Goal: Task Accomplishment & Management: Use online tool/utility

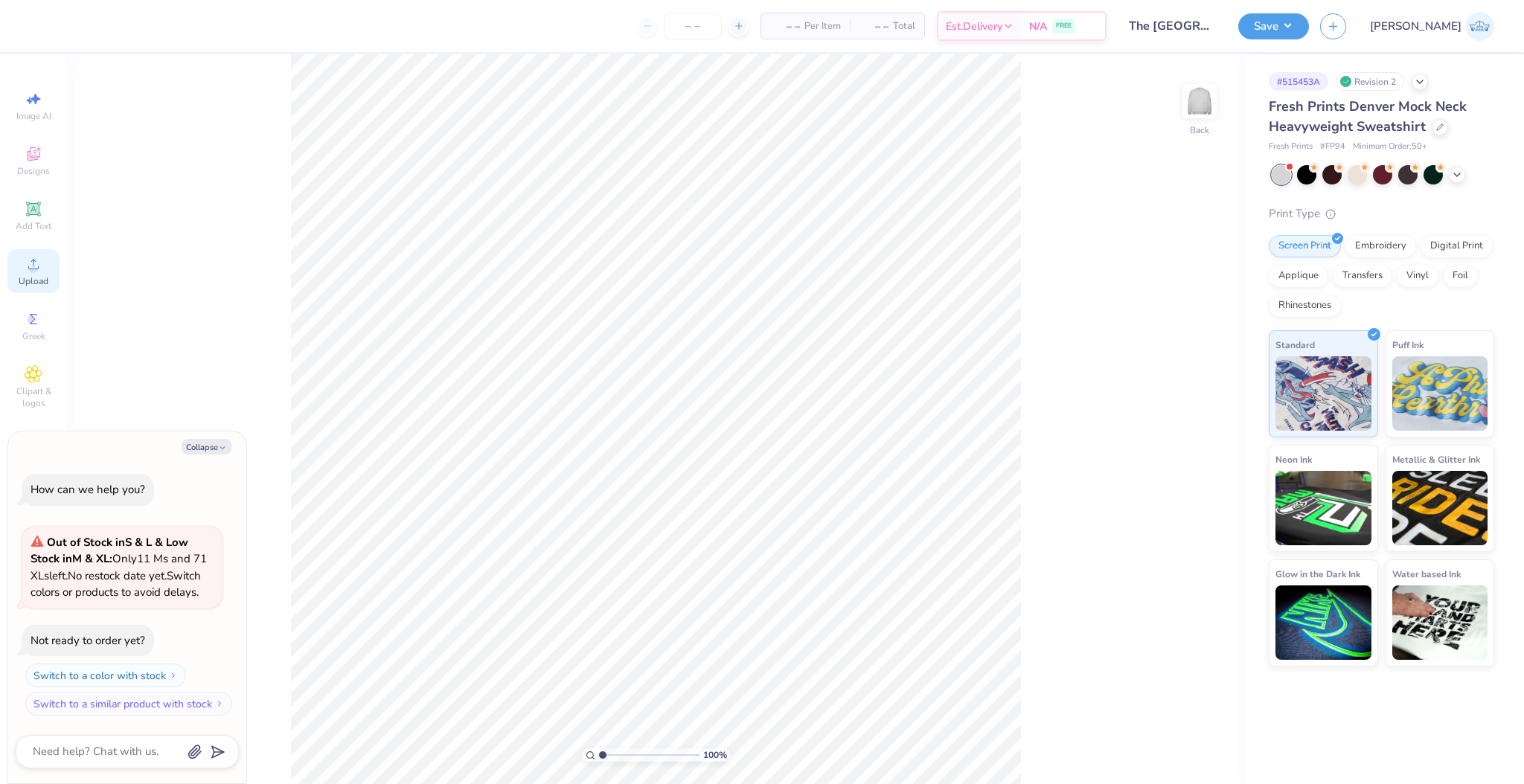
click at [35, 274] on div "Upload" at bounding box center [34, 271] width 52 height 44
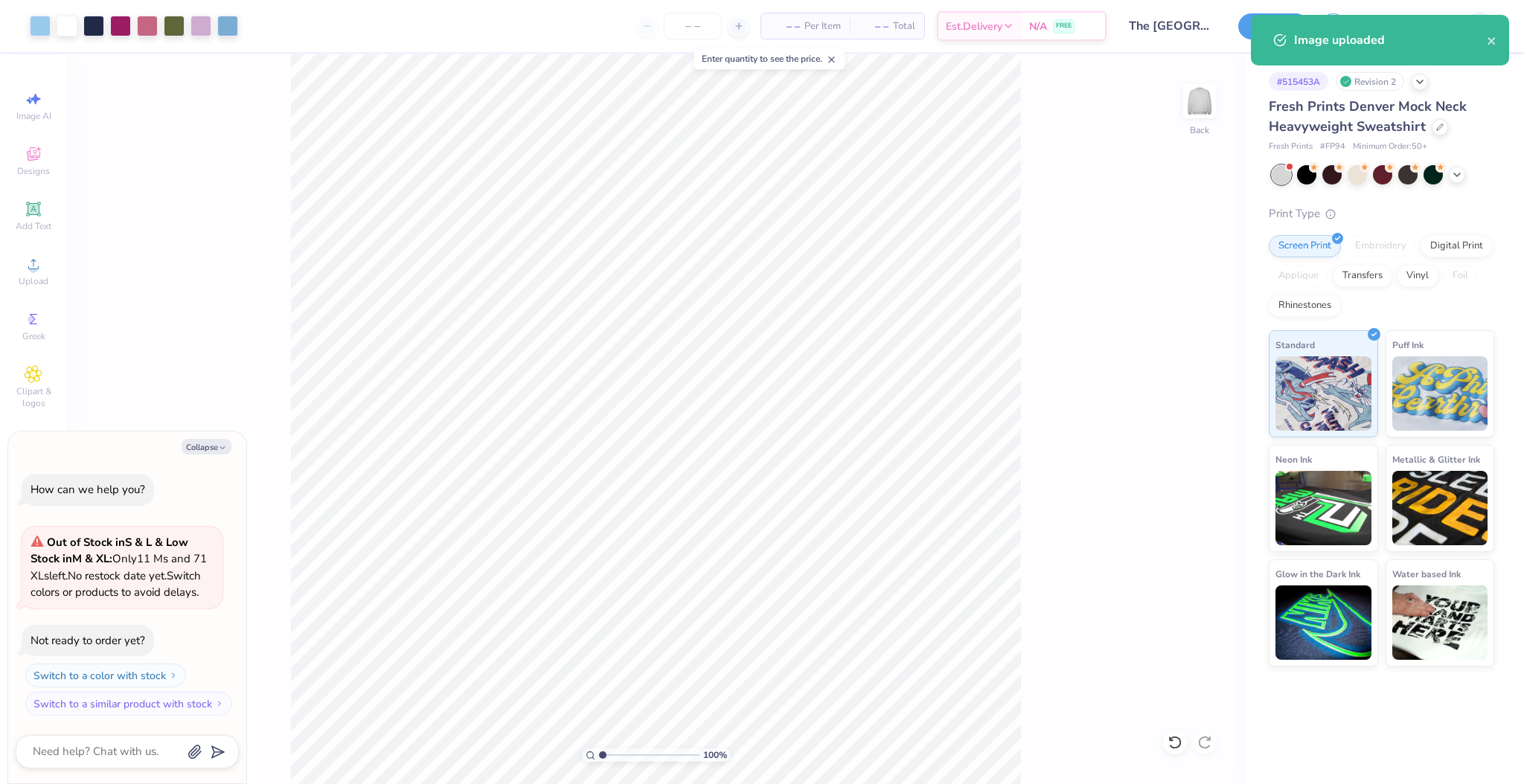
type textarea "x"
click at [1172, 355] on input "15.00" at bounding box center [1190, 350] width 54 height 21
type input "12"
type textarea "x"
type input "12.00"
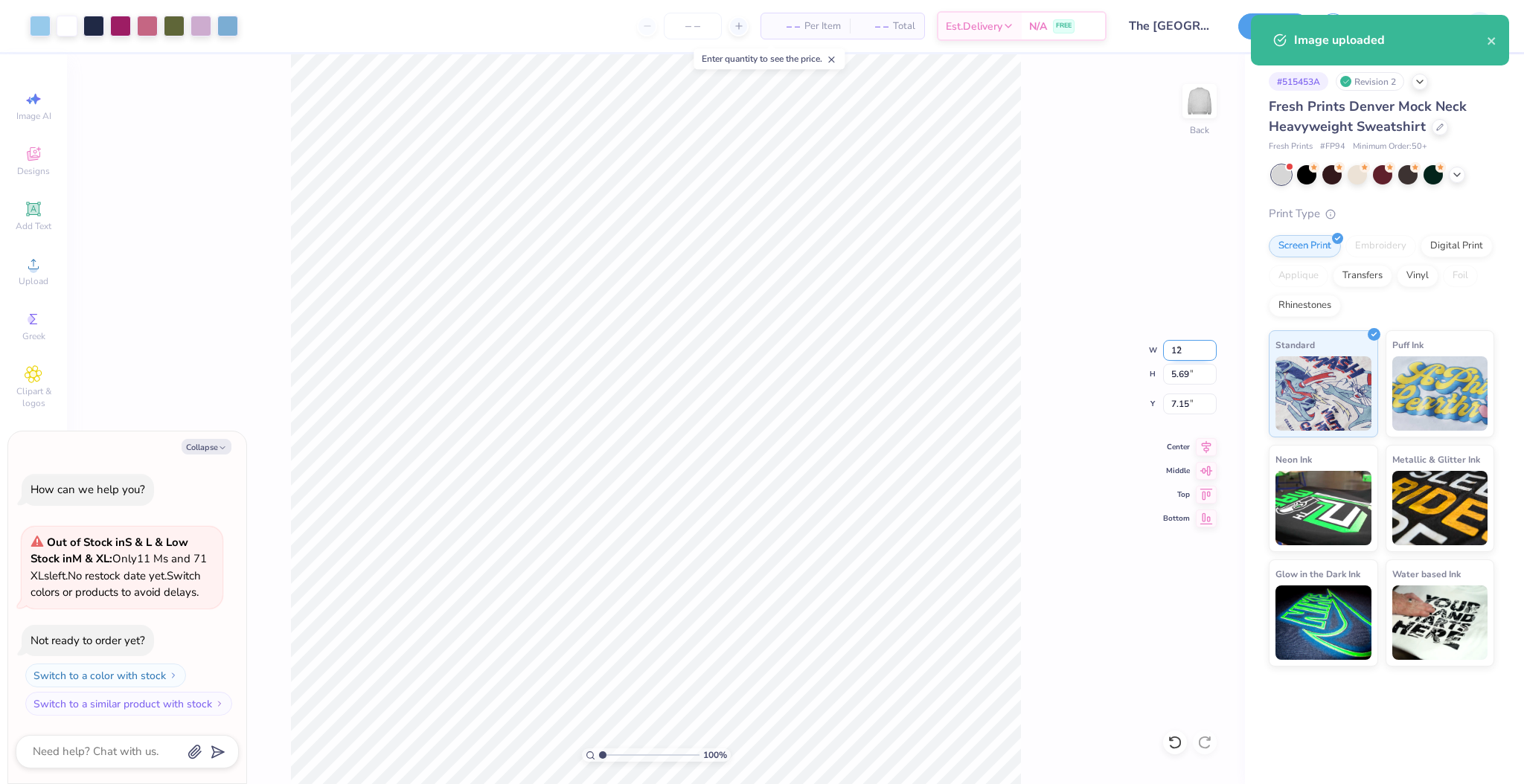
type input "4.56"
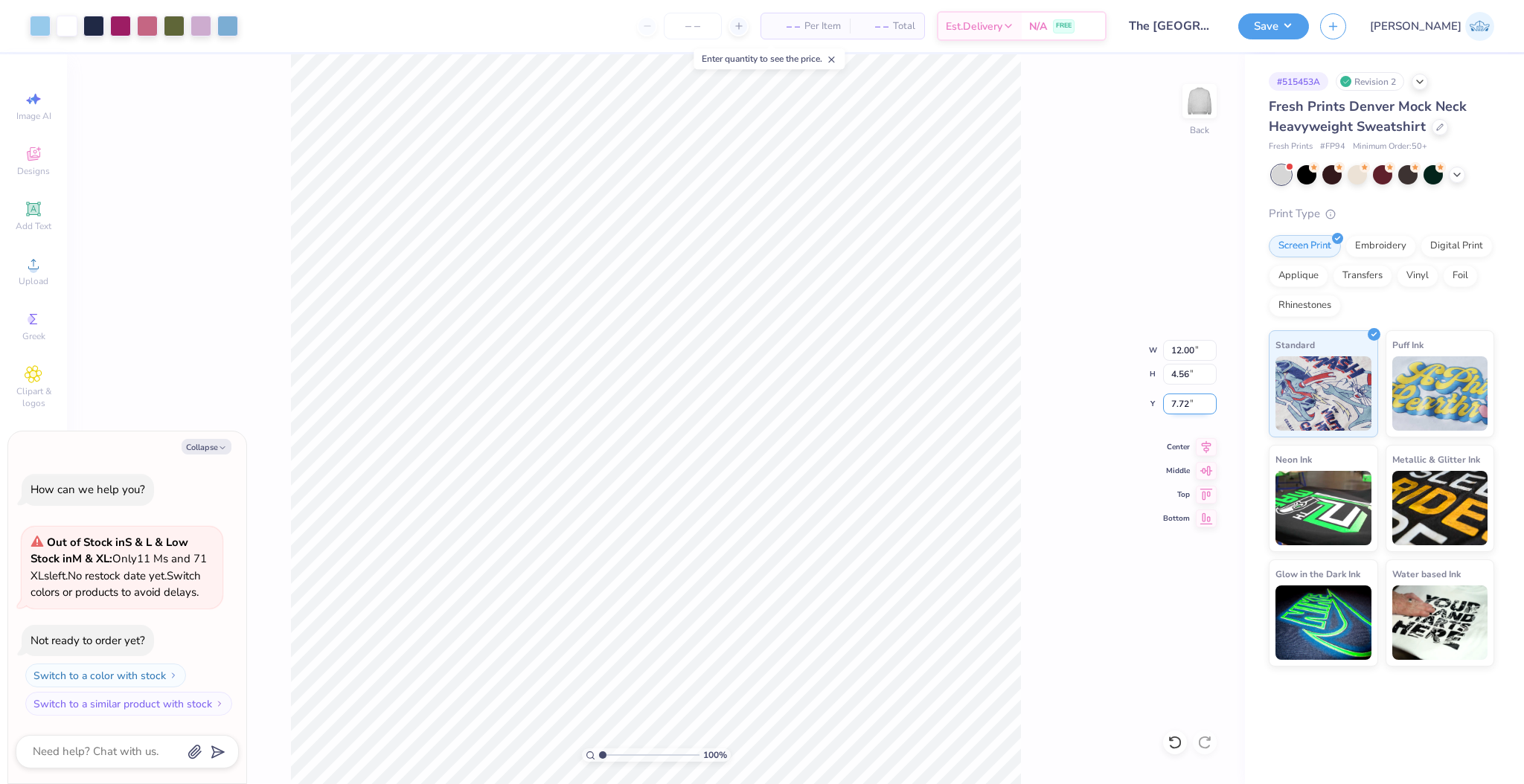
click at [1184, 401] on input "7.72" at bounding box center [1190, 404] width 54 height 21
type input "3"
type textarea "x"
type input "3.00"
click at [1034, 497] on div "100 % Back W 12.00 12.00 " H 4.56 4.56 " Y 3.00 3.00 " Center Middle Top Bottom" at bounding box center [656, 419] width 1178 height 730
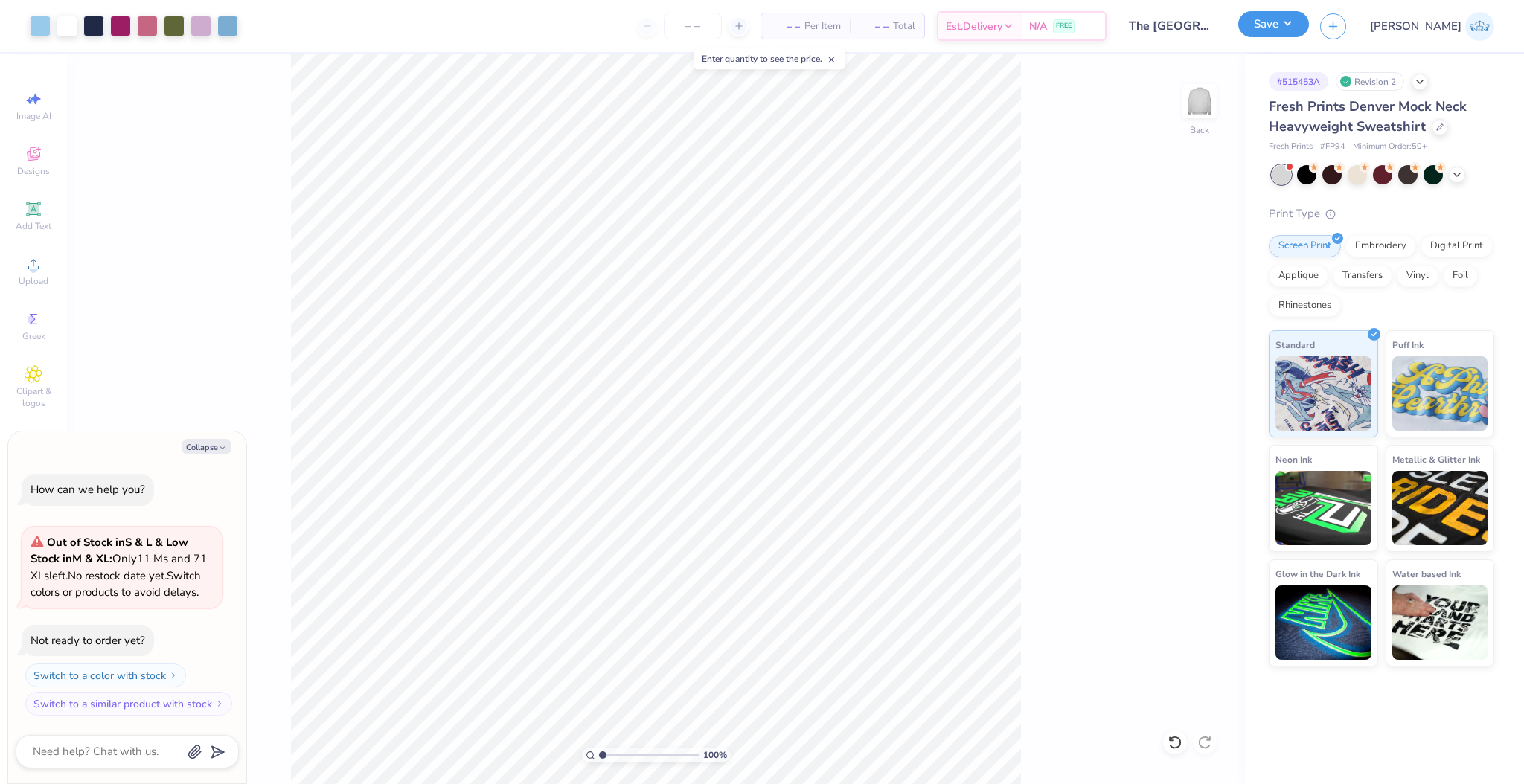
click at [1309, 27] on button "Save" at bounding box center [1274, 24] width 70 height 26
type textarea "x"
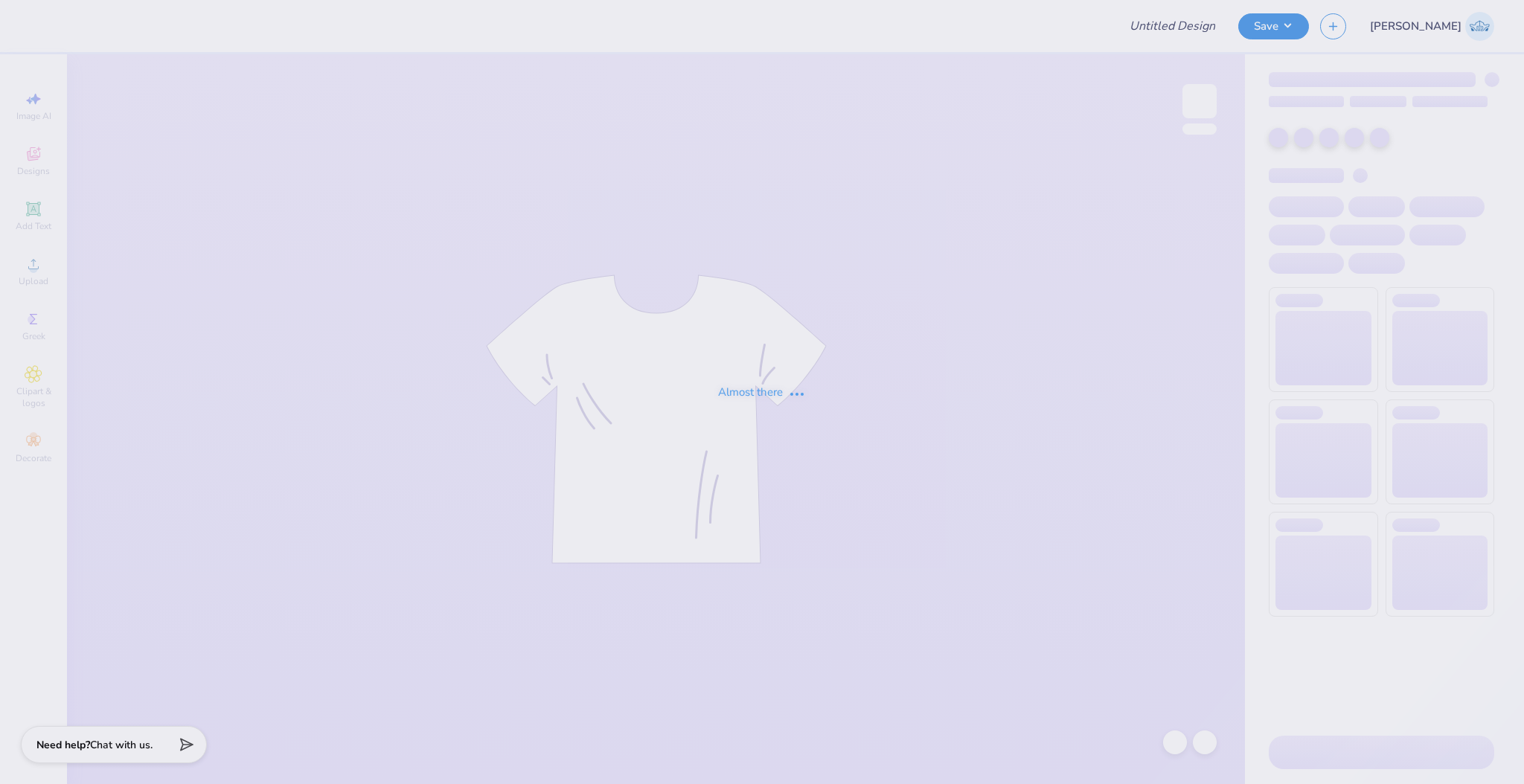
type input "The [GEOGRAPHIC_DATA][US_STATE] : [PERSON_NAME]"
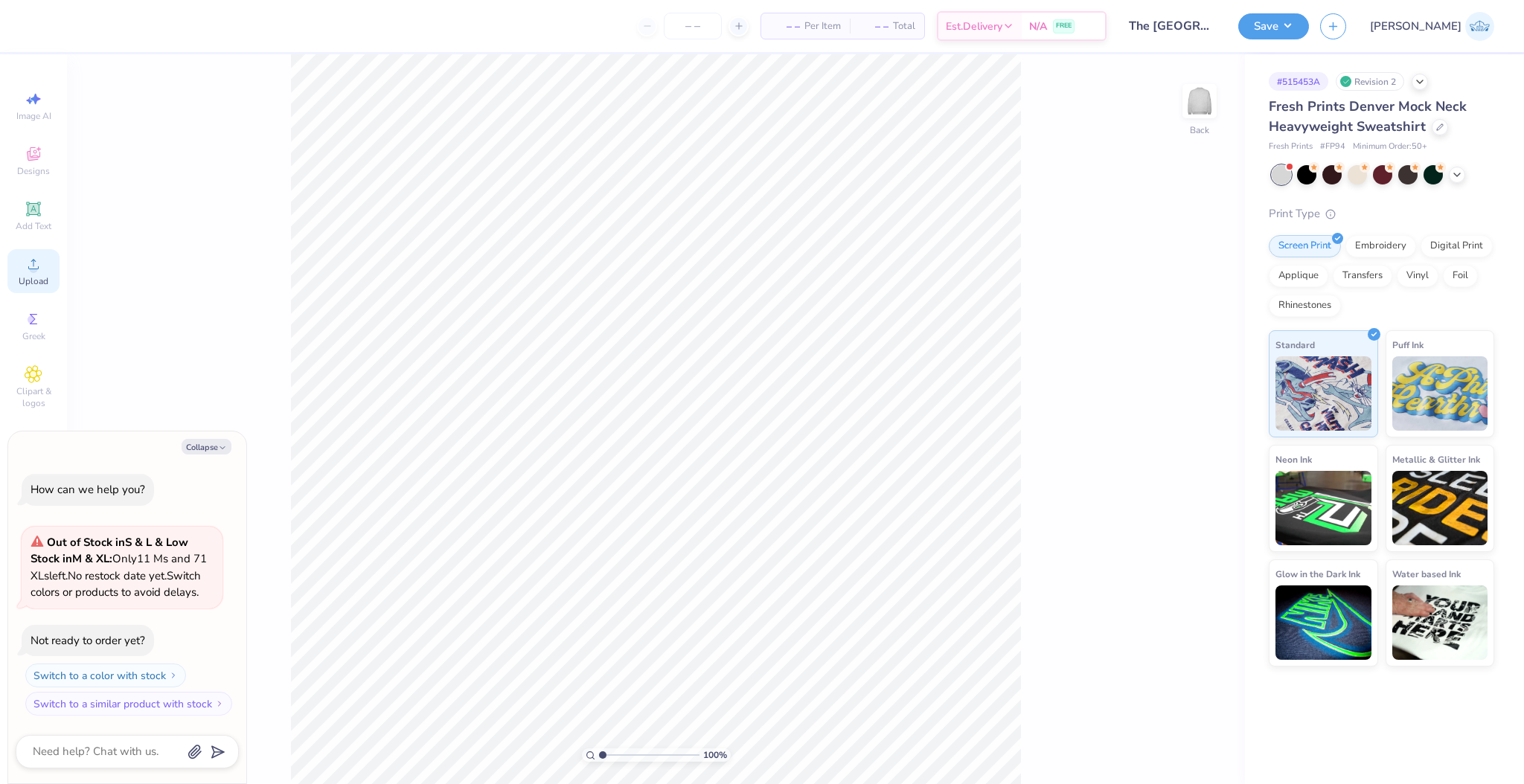
click at [49, 262] on div "Upload" at bounding box center [34, 271] width 52 height 44
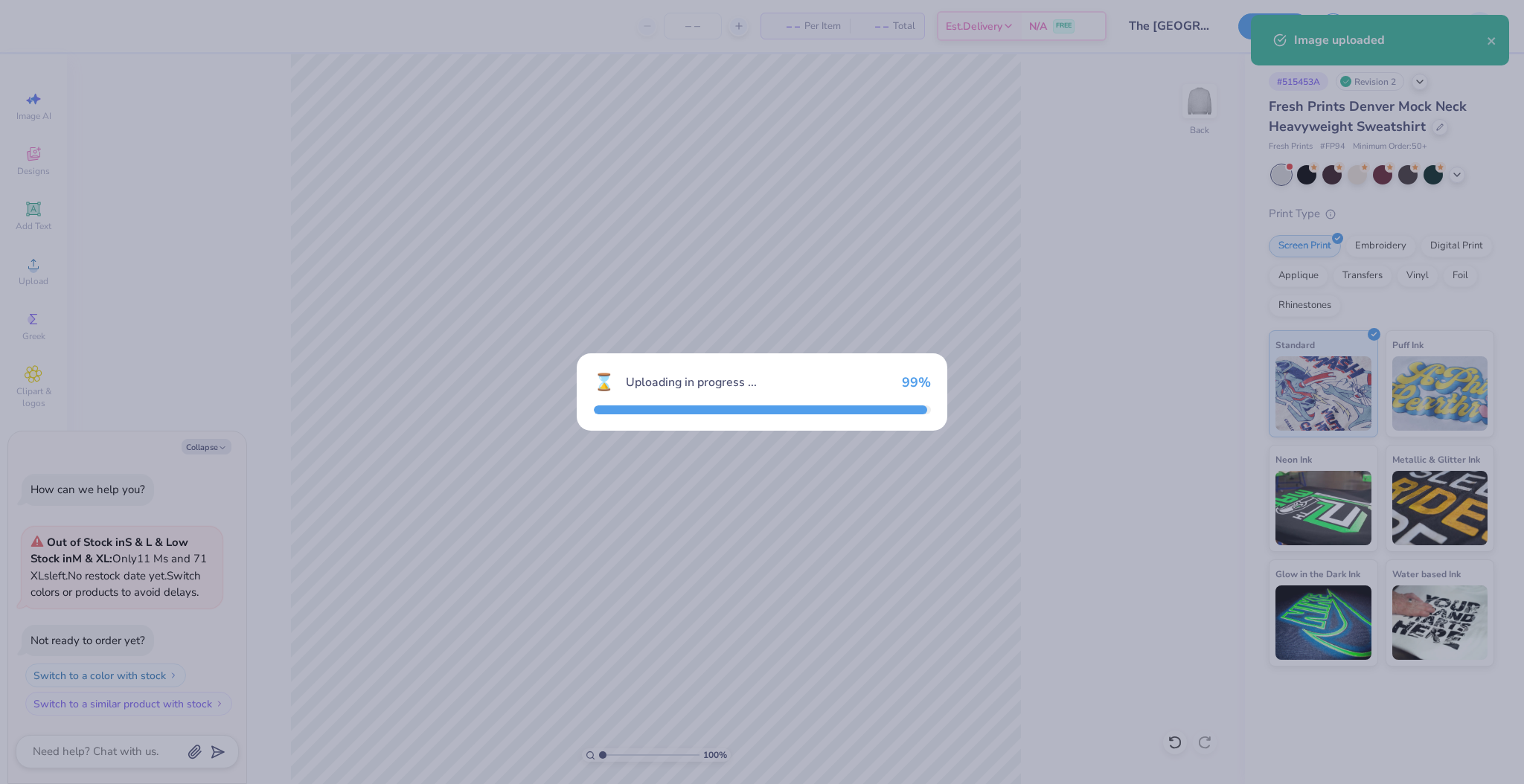
type textarea "x"
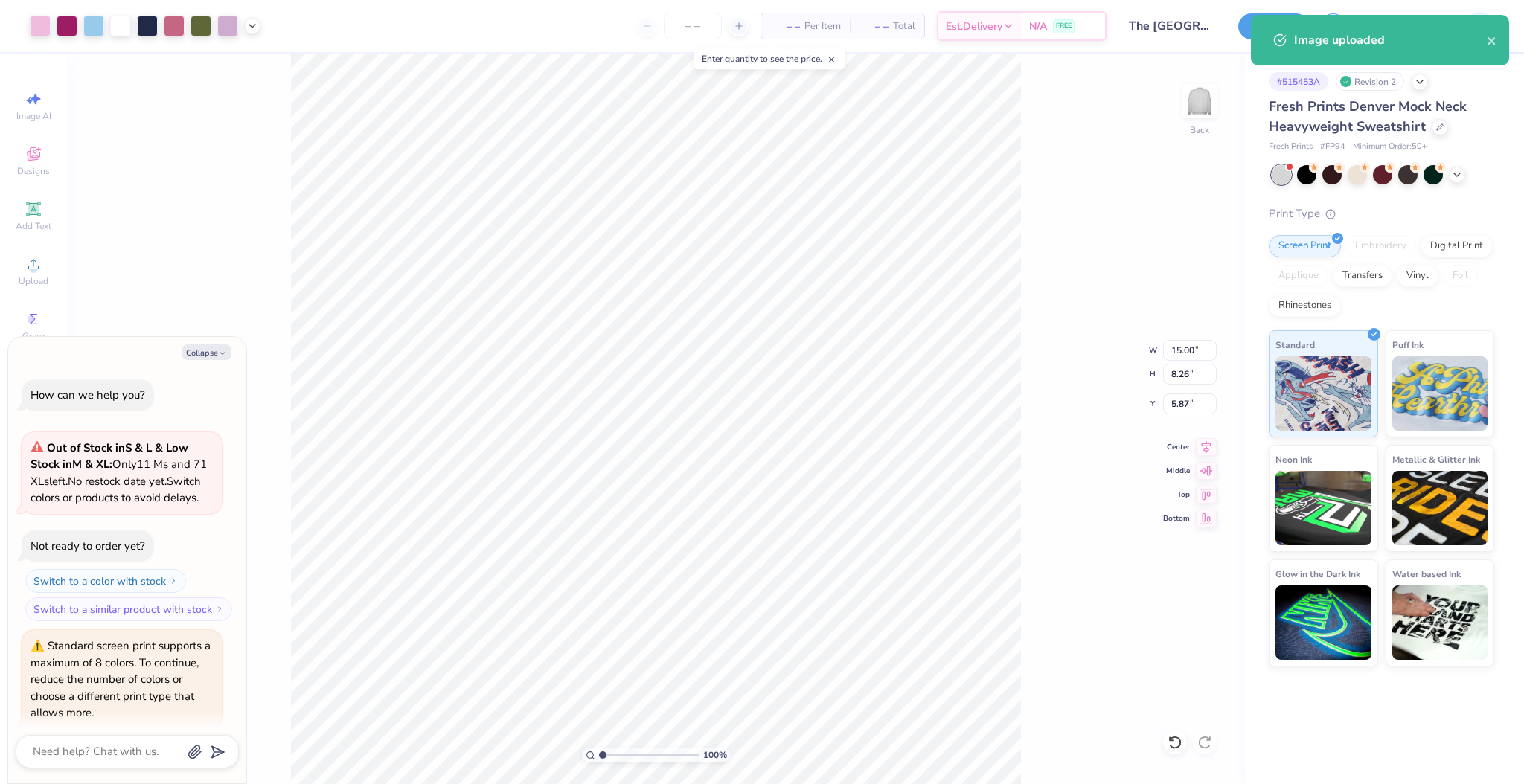
scroll to position [69, 0]
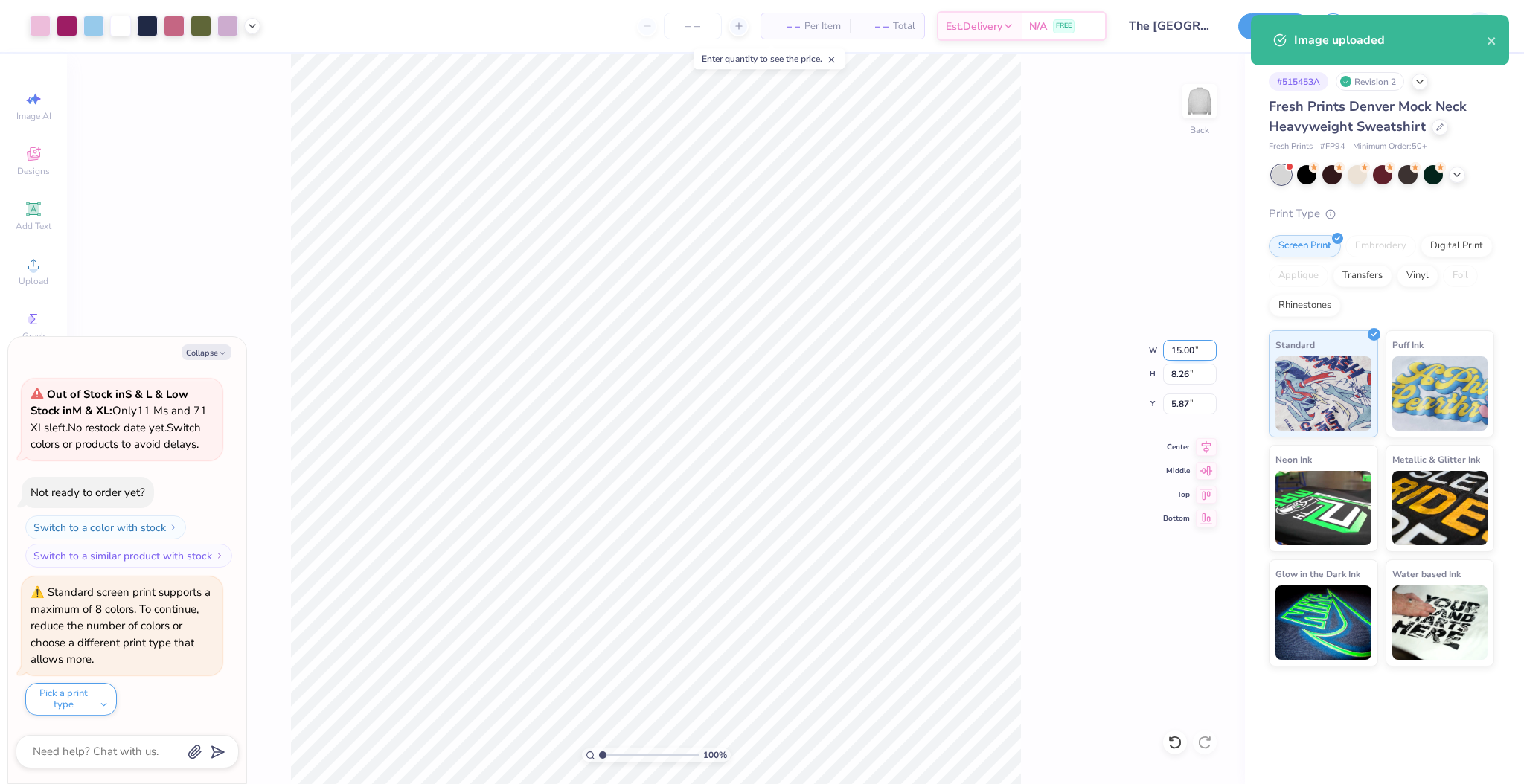
click at [1177, 346] on input "15.00" at bounding box center [1190, 350] width 54 height 21
type input "12"
click at [1174, 408] on input "5.87" at bounding box center [1190, 404] width 54 height 21
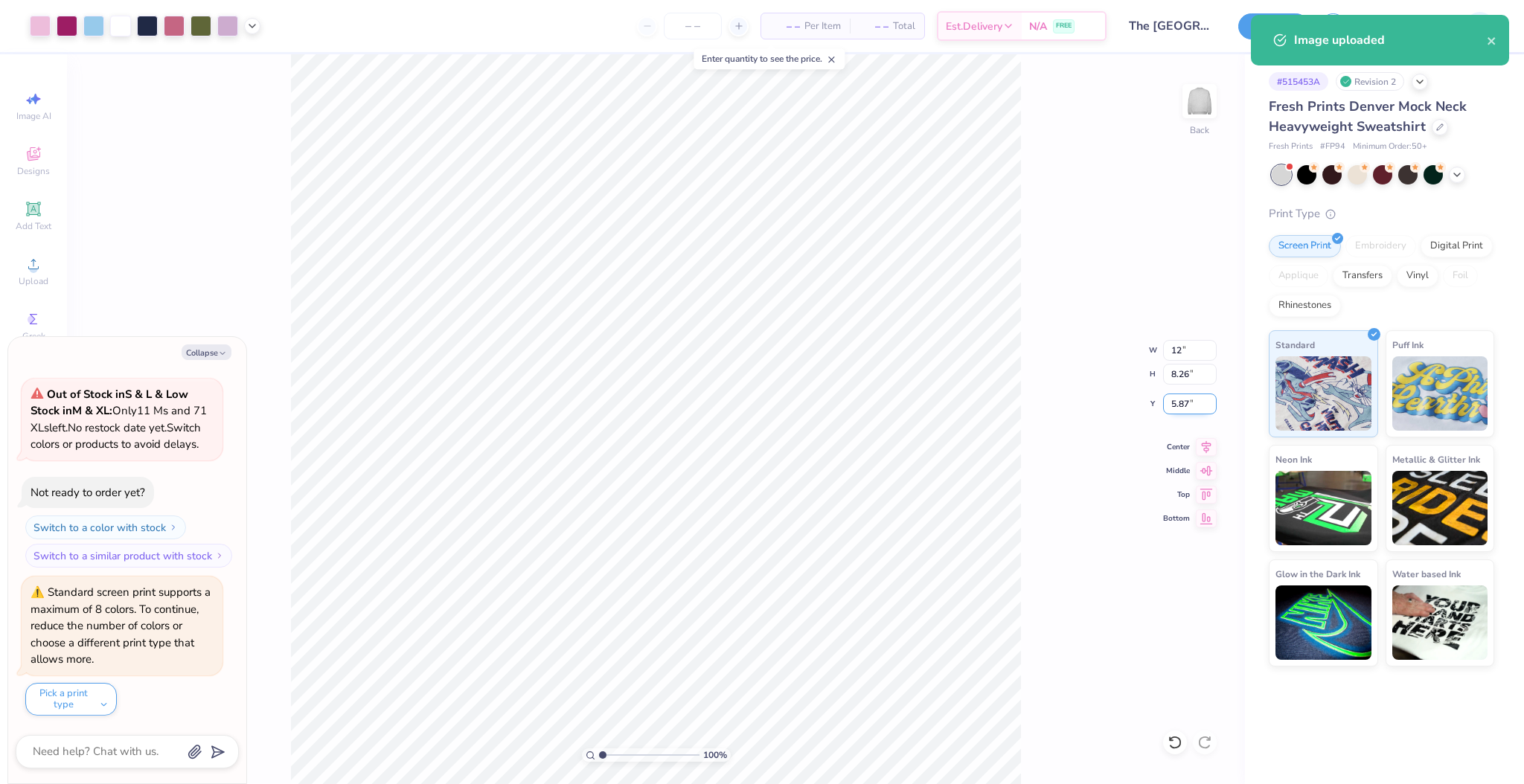
type textarea "x"
type input "12.00"
type input "6.61"
click at [1174, 408] on input "6.70" at bounding box center [1190, 404] width 54 height 21
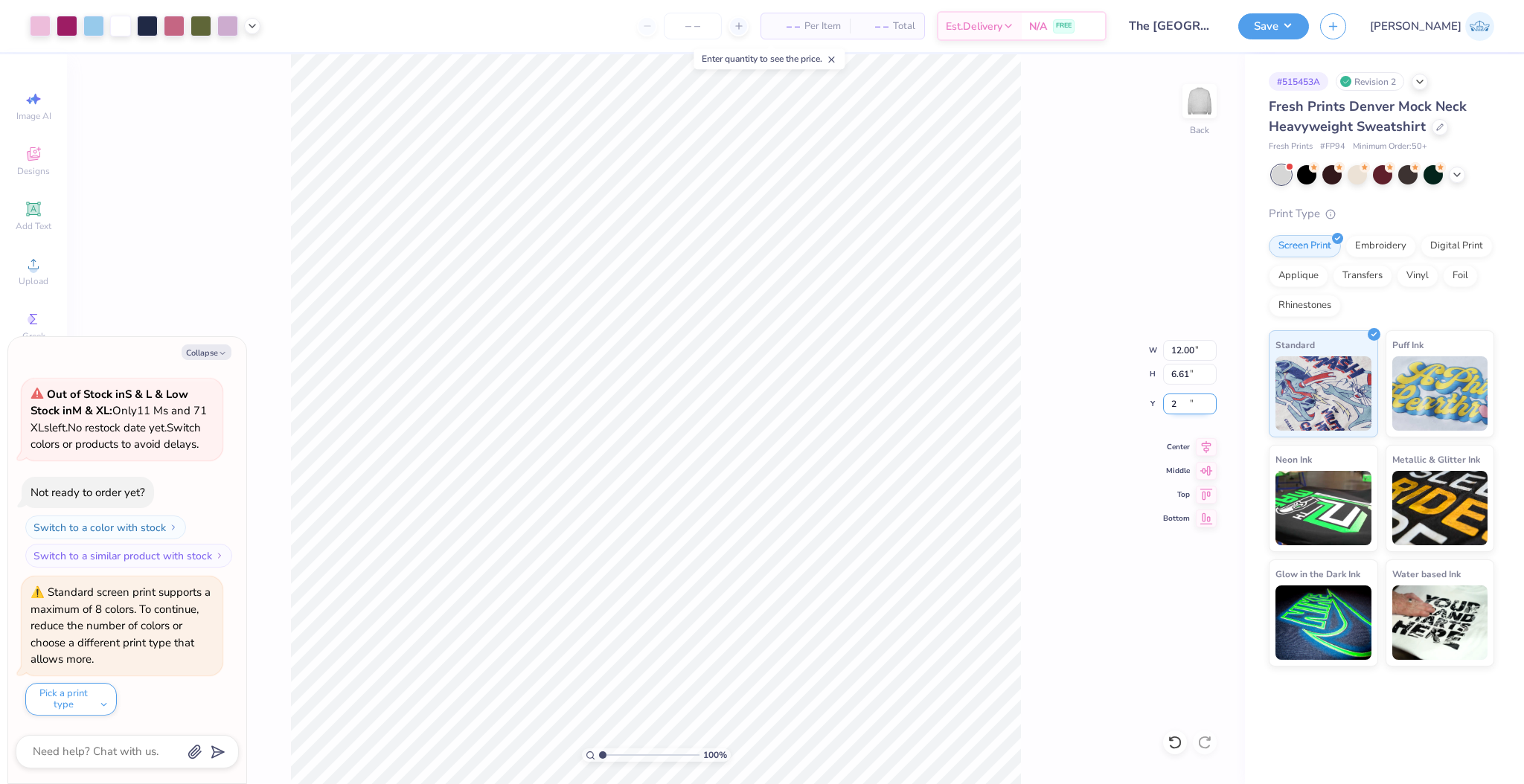
type input "2"
type textarea "x"
type input "2.00"
click at [1027, 547] on div "100 % Back W 12.00 12.00 " H 6.61 6.61 " Y 2.00 2.00 " Center Middle Top Bottom" at bounding box center [656, 419] width 1178 height 730
click at [262, 27] on div "Art colors – – Per Item – – Total Est. Delivery N/A FREE Design Title The unive…" at bounding box center [762, 26] width 1524 height 52
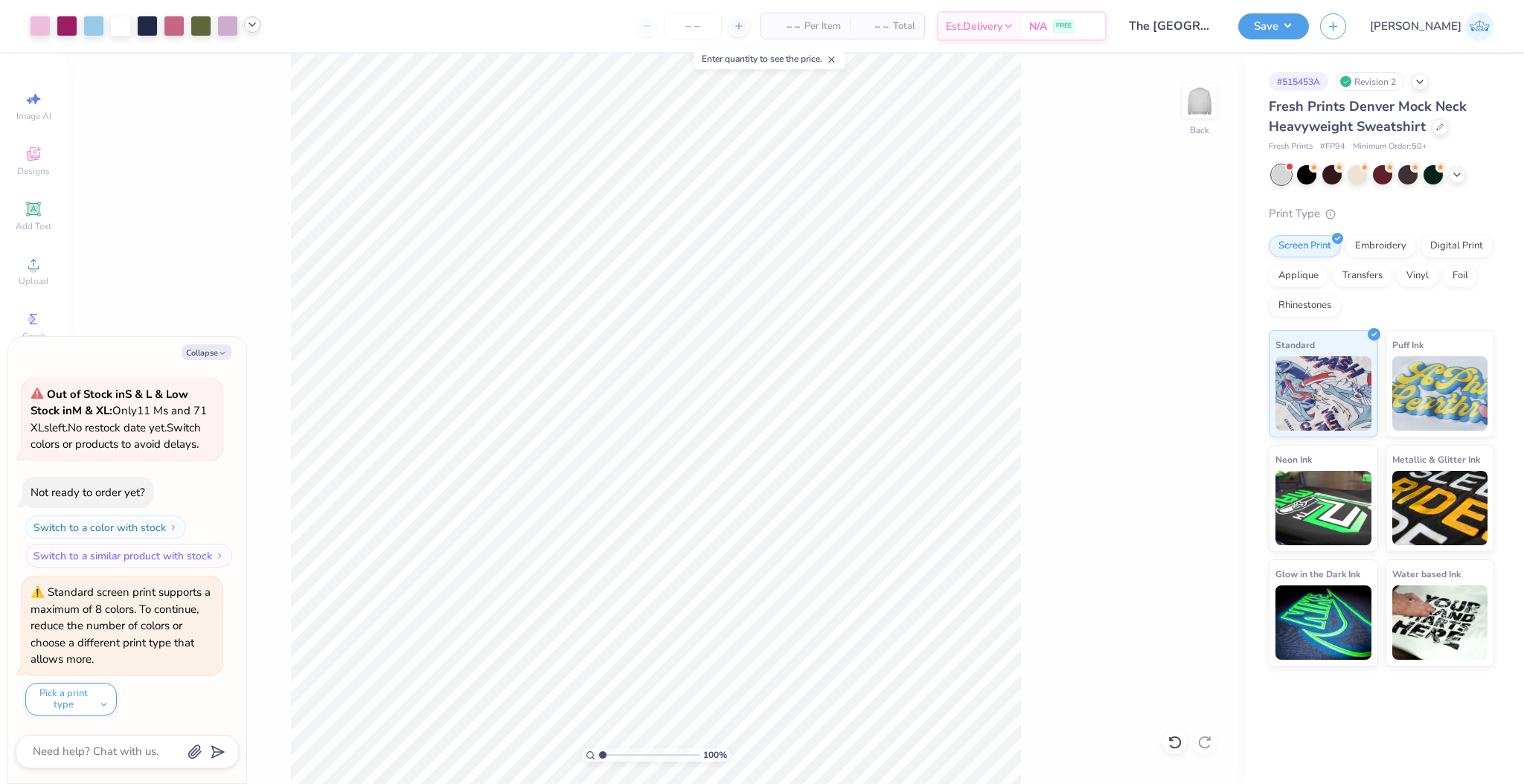
click at [253, 22] on icon at bounding box center [252, 24] width 12 height 12
click at [47, 26] on div at bounding box center [40, 24] width 21 height 21
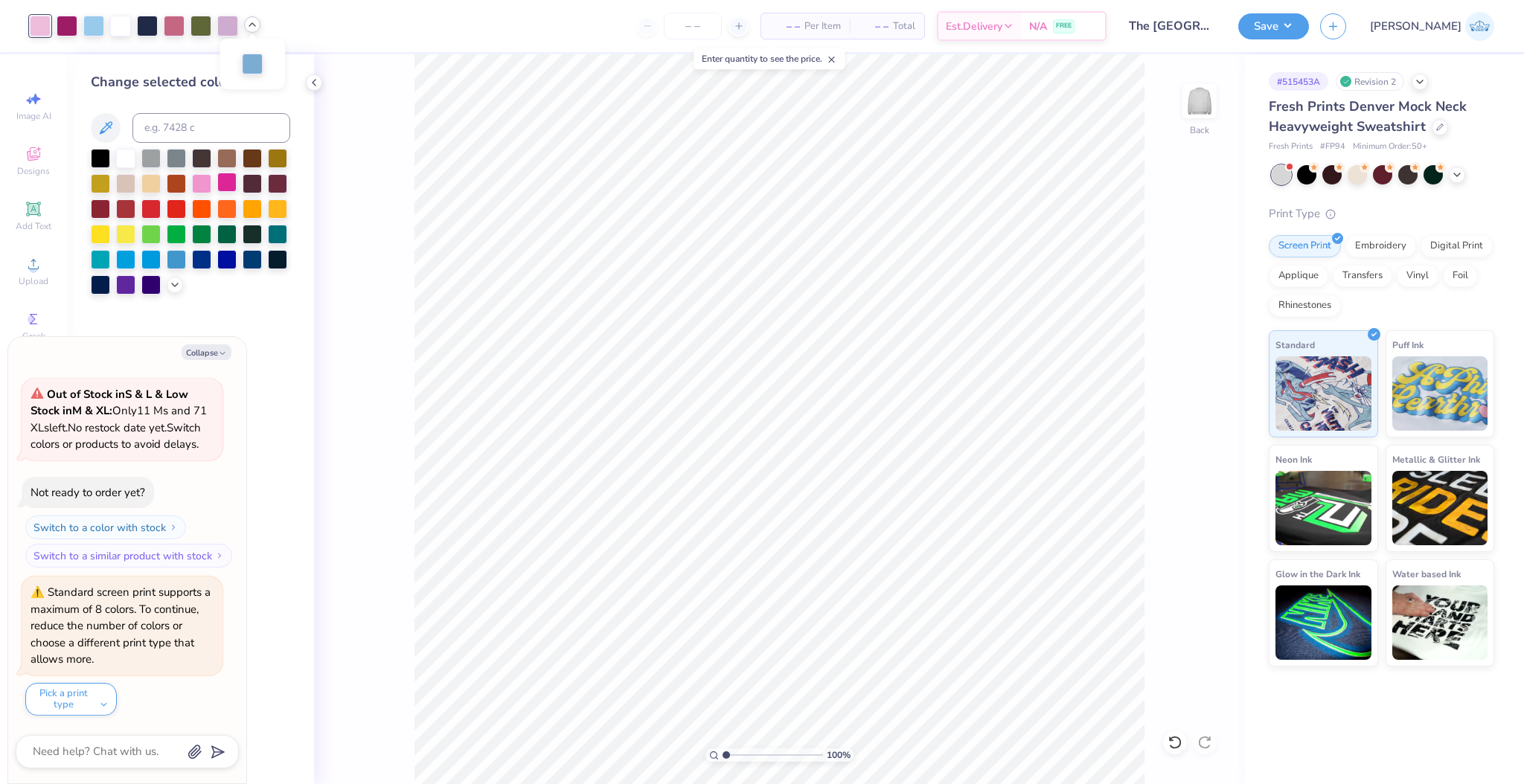
click at [232, 189] on div at bounding box center [227, 183] width 19 height 19
type textarea "x"
type input "2.11"
click at [737, 756] on input "range" at bounding box center [773, 754] width 101 height 13
click at [1173, 743] on icon at bounding box center [1175, 742] width 15 height 15
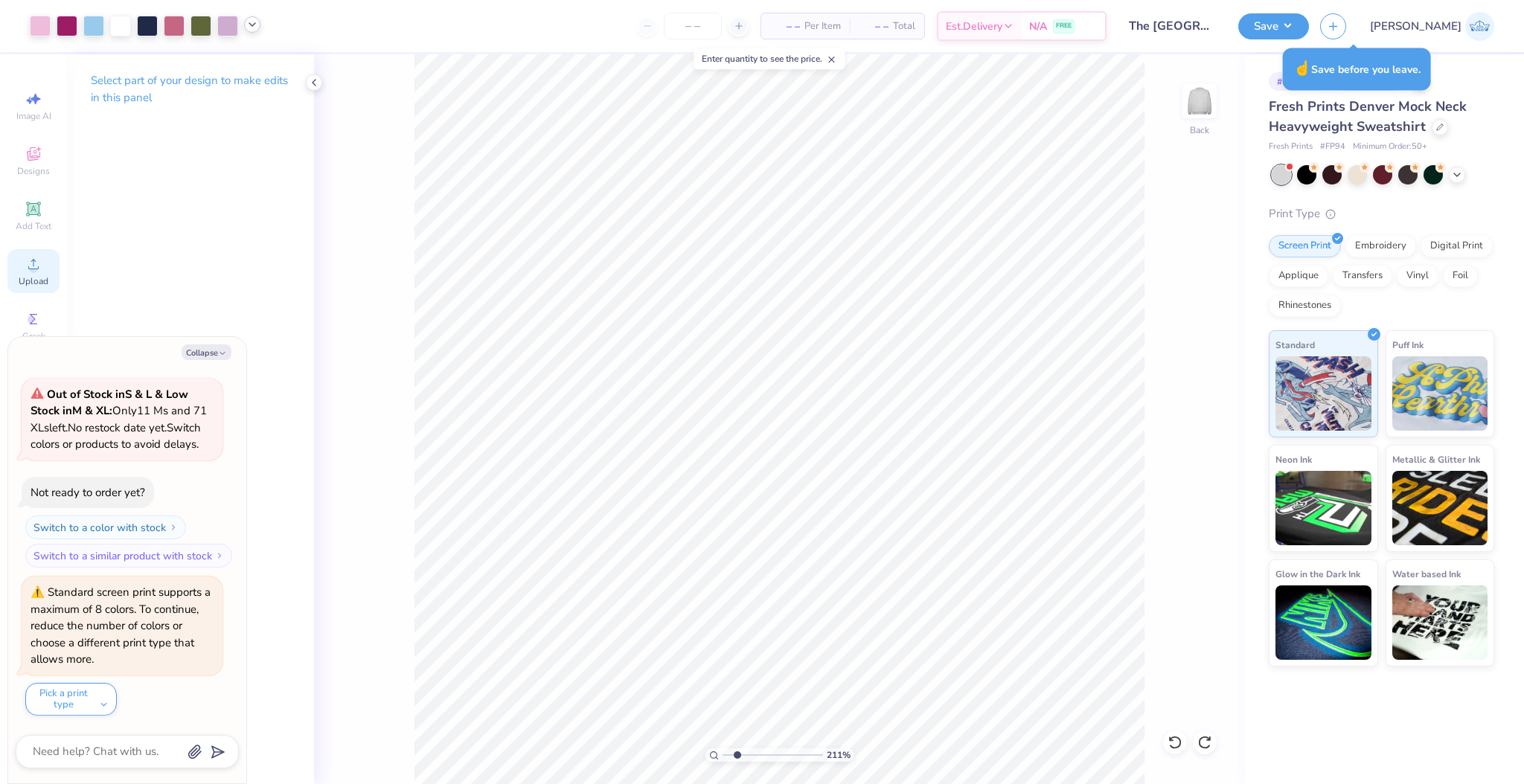
click at [32, 275] on div "Upload" at bounding box center [34, 271] width 52 height 44
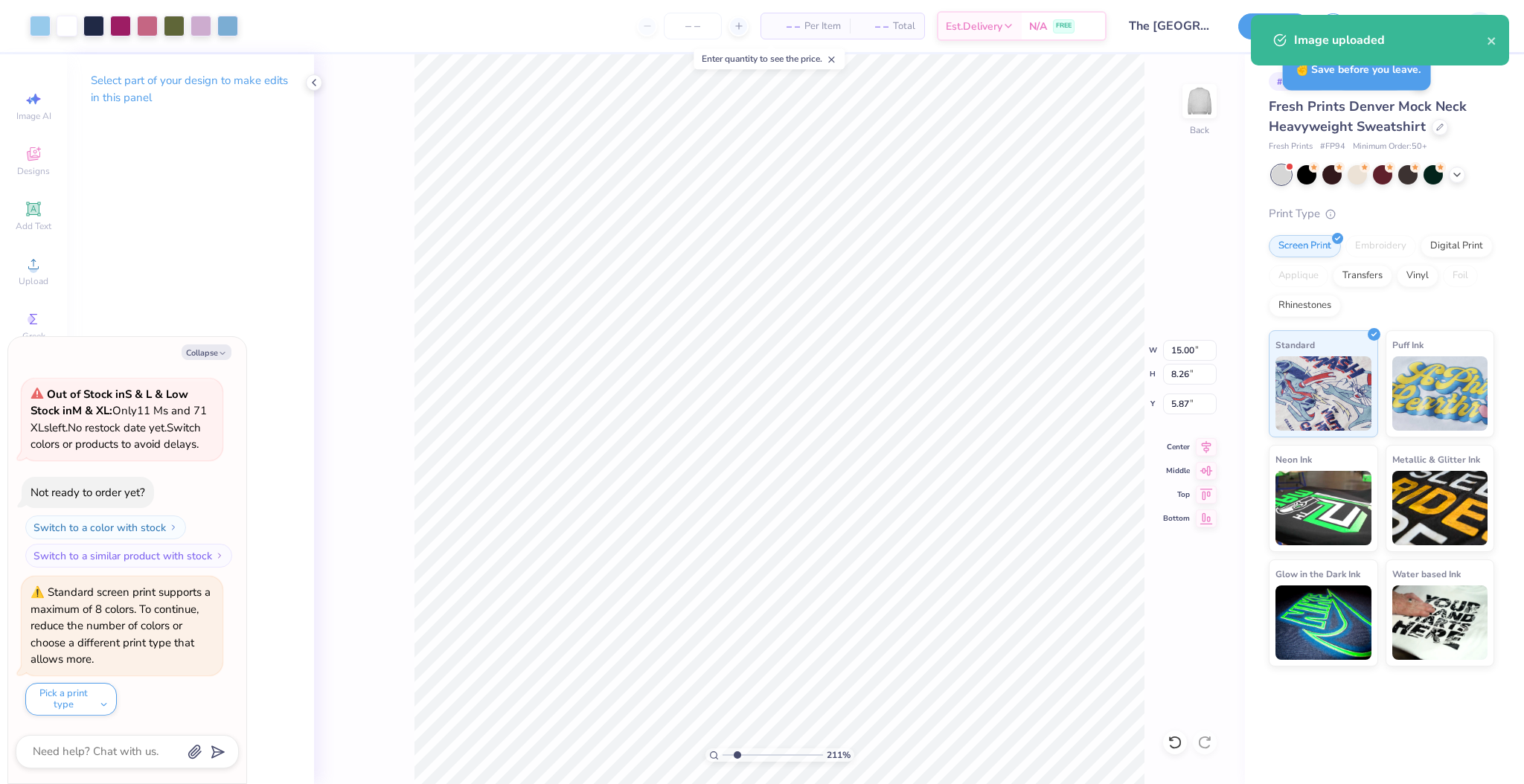
type textarea "x"
type input "8.26"
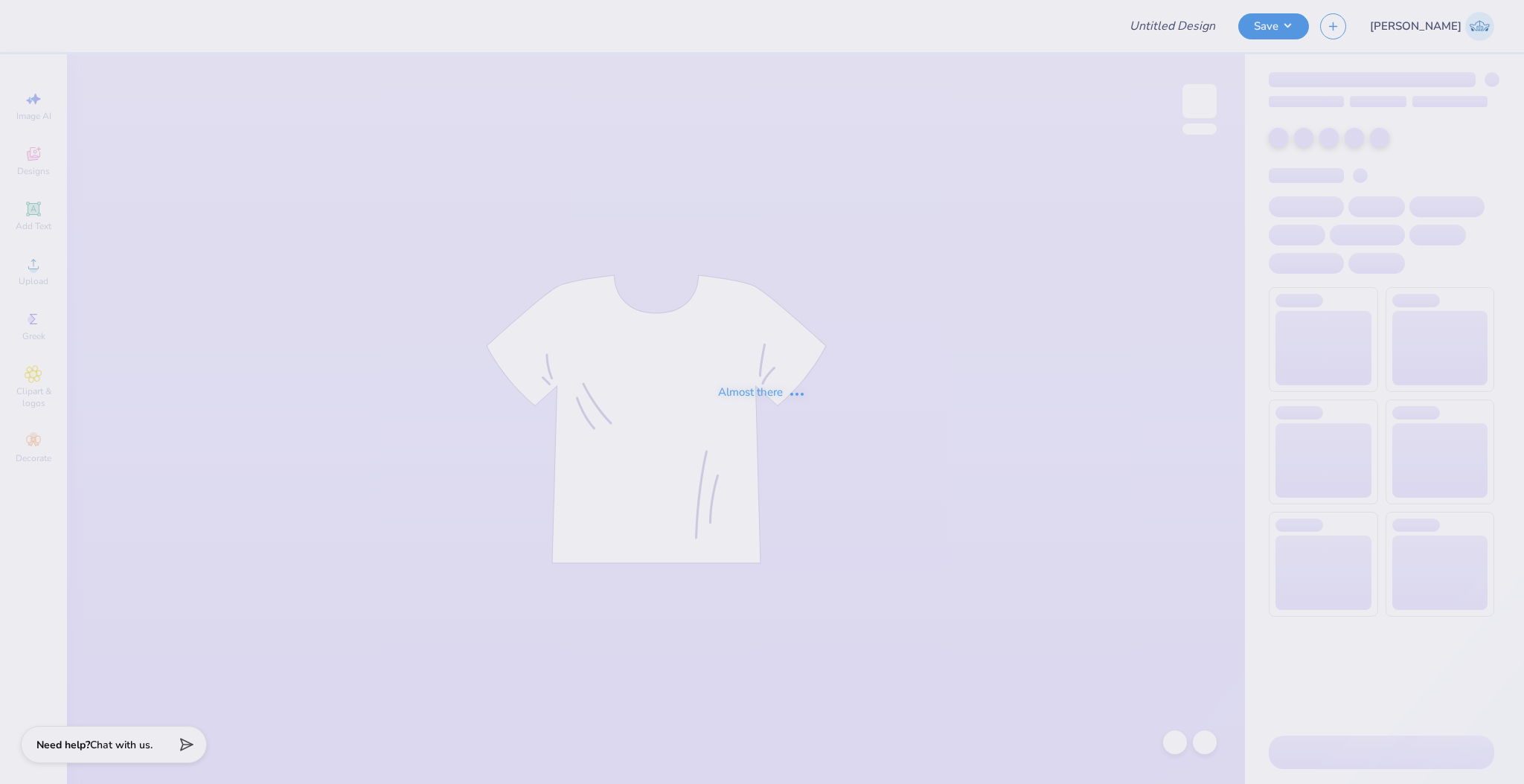
type input "The [GEOGRAPHIC_DATA][US_STATE] : [PERSON_NAME]"
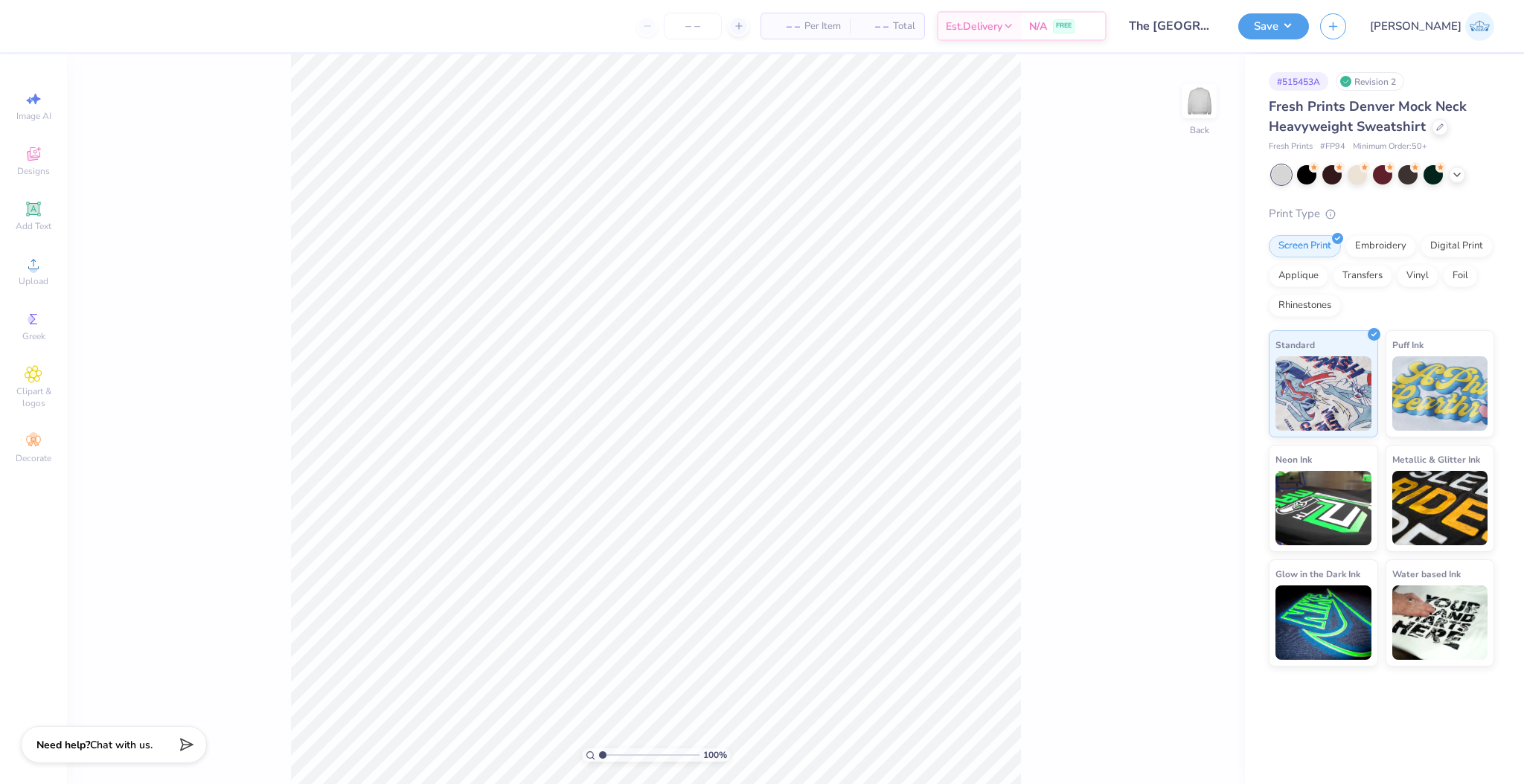
click at [37, 271] on icon at bounding box center [33, 264] width 18 height 18
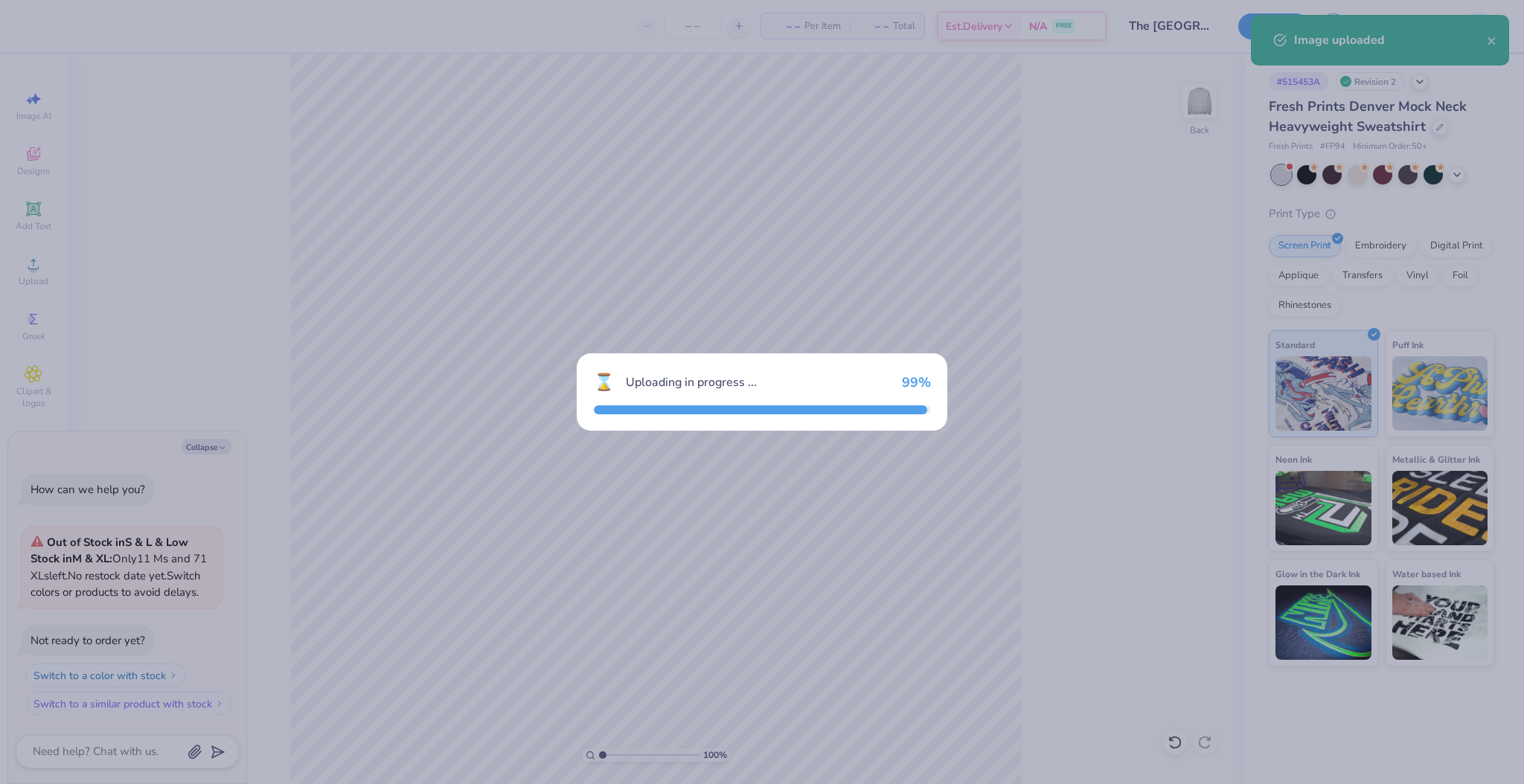
type textarea "x"
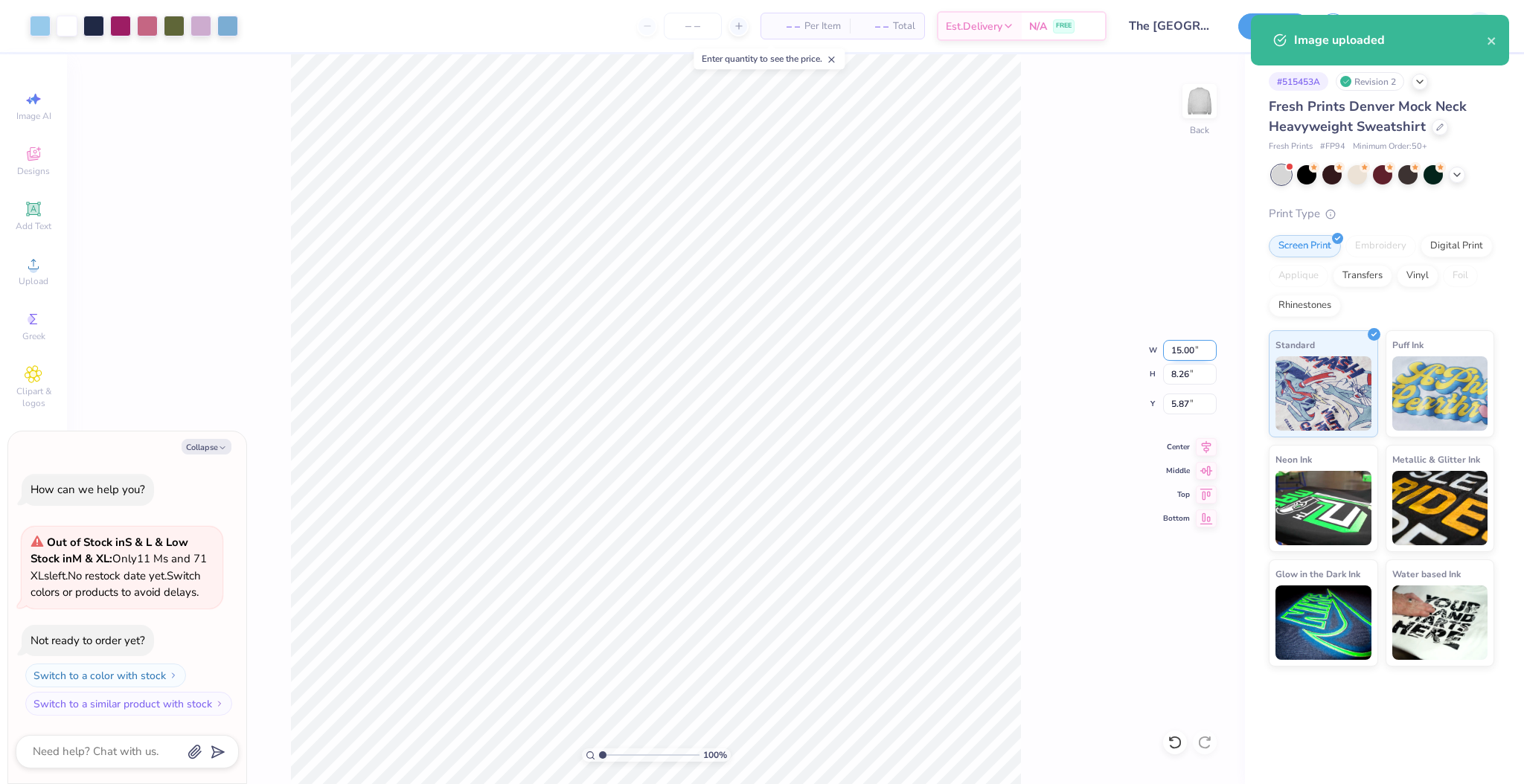
click at [1185, 352] on input "15.00" at bounding box center [1190, 350] width 54 height 21
type input "12"
click at [1180, 402] on input "5.87" at bounding box center [1190, 404] width 54 height 21
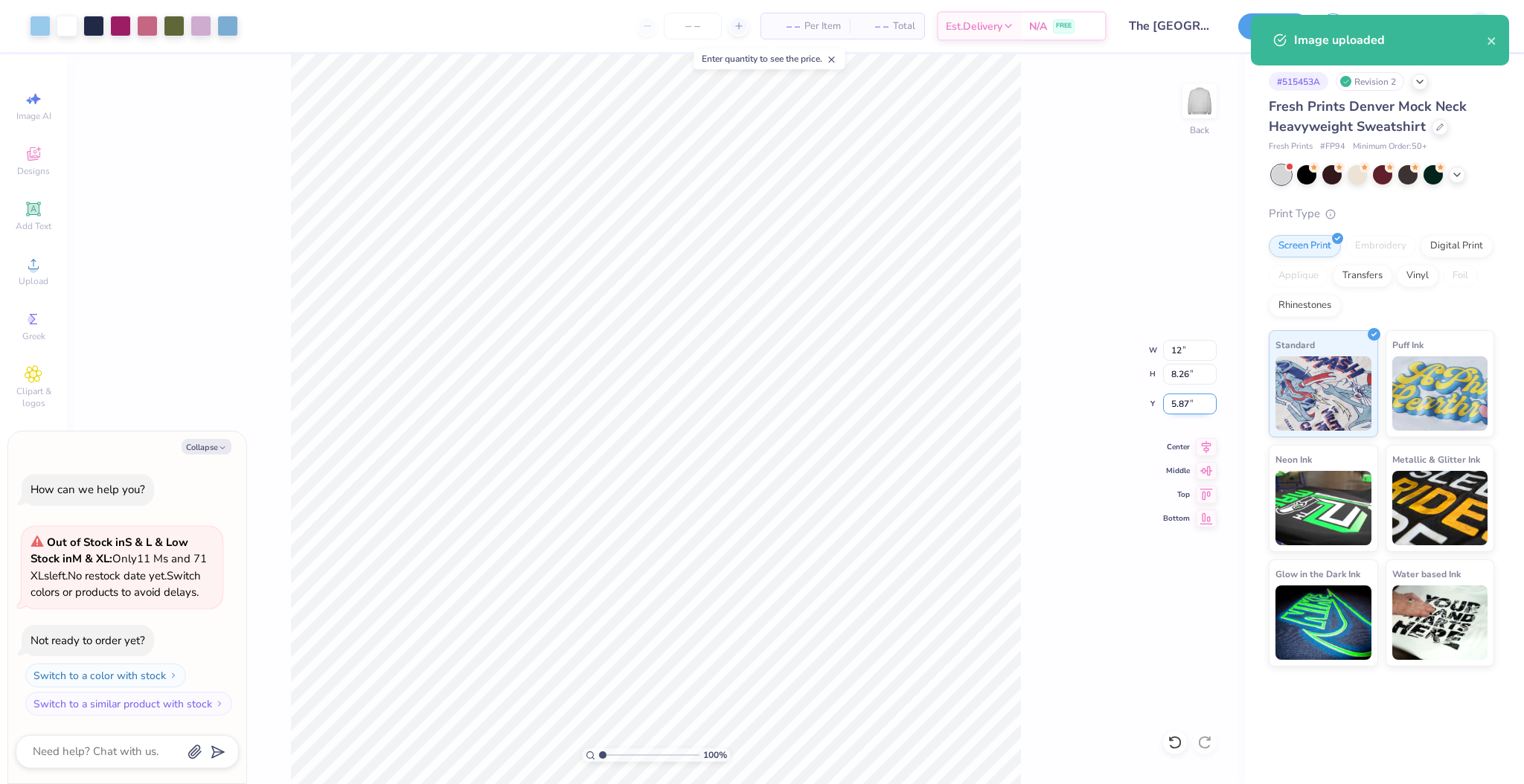
type textarea "x"
type input "12.00"
type input "6.61"
click at [1180, 402] on input "6.70" at bounding box center [1190, 404] width 54 height 21
type input "2"
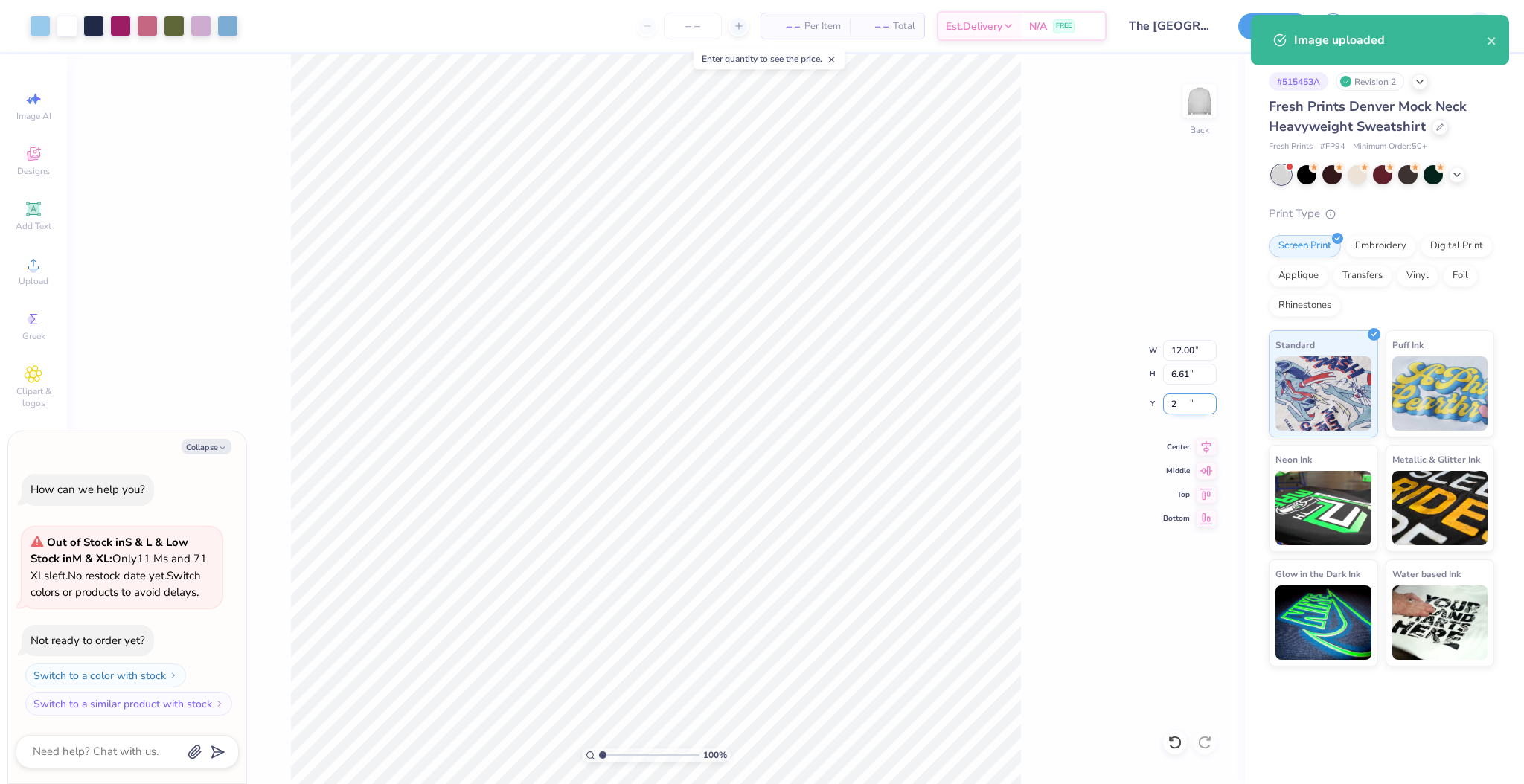
type textarea "x"
type input "2.00"
click at [1126, 428] on div "100 % Back W 12.00 12.00 " H 6.61 6.61 " Y 2.00 2.00 " Center Middle Top Bottom" at bounding box center [656, 419] width 1178 height 730
click at [1179, 448] on span "Center" at bounding box center [1176, 445] width 27 height 10
click at [1481, 36] on div "Image uploaded" at bounding box center [1381, 46] width 264 height 68
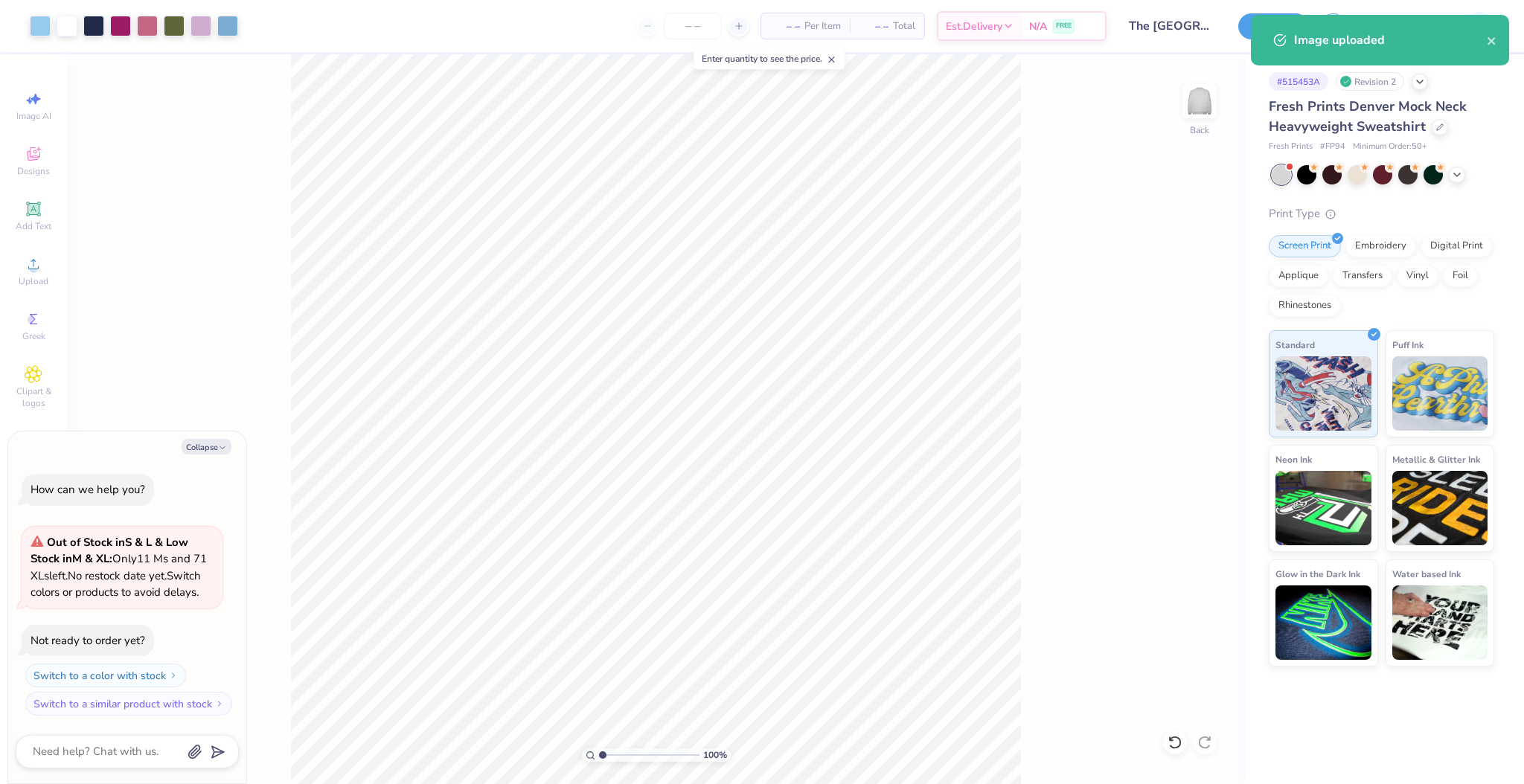
click at [1493, 39] on div "Image uploaded" at bounding box center [1381, 46] width 264 height 68
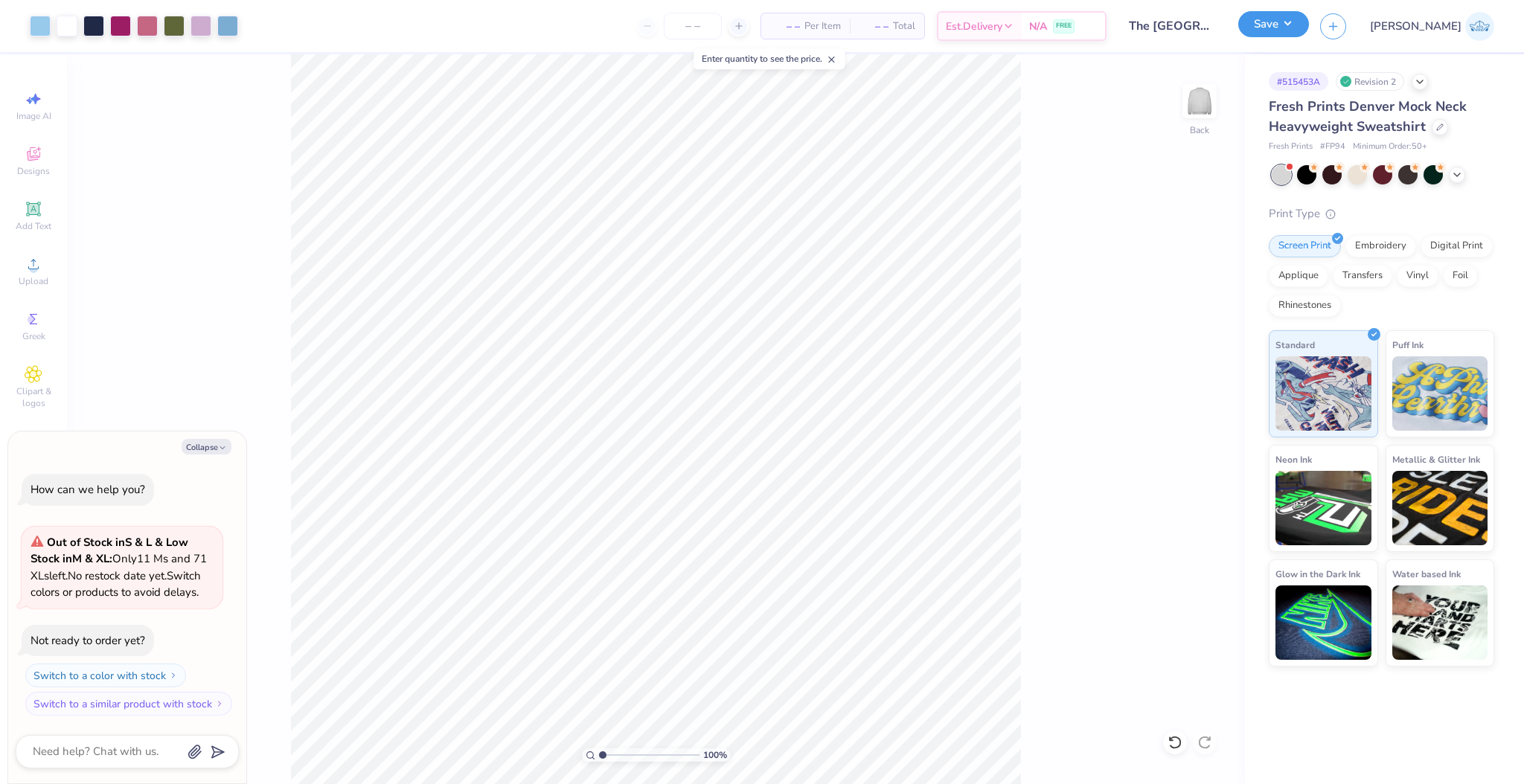
click at [1309, 37] on button "Save" at bounding box center [1274, 24] width 70 height 26
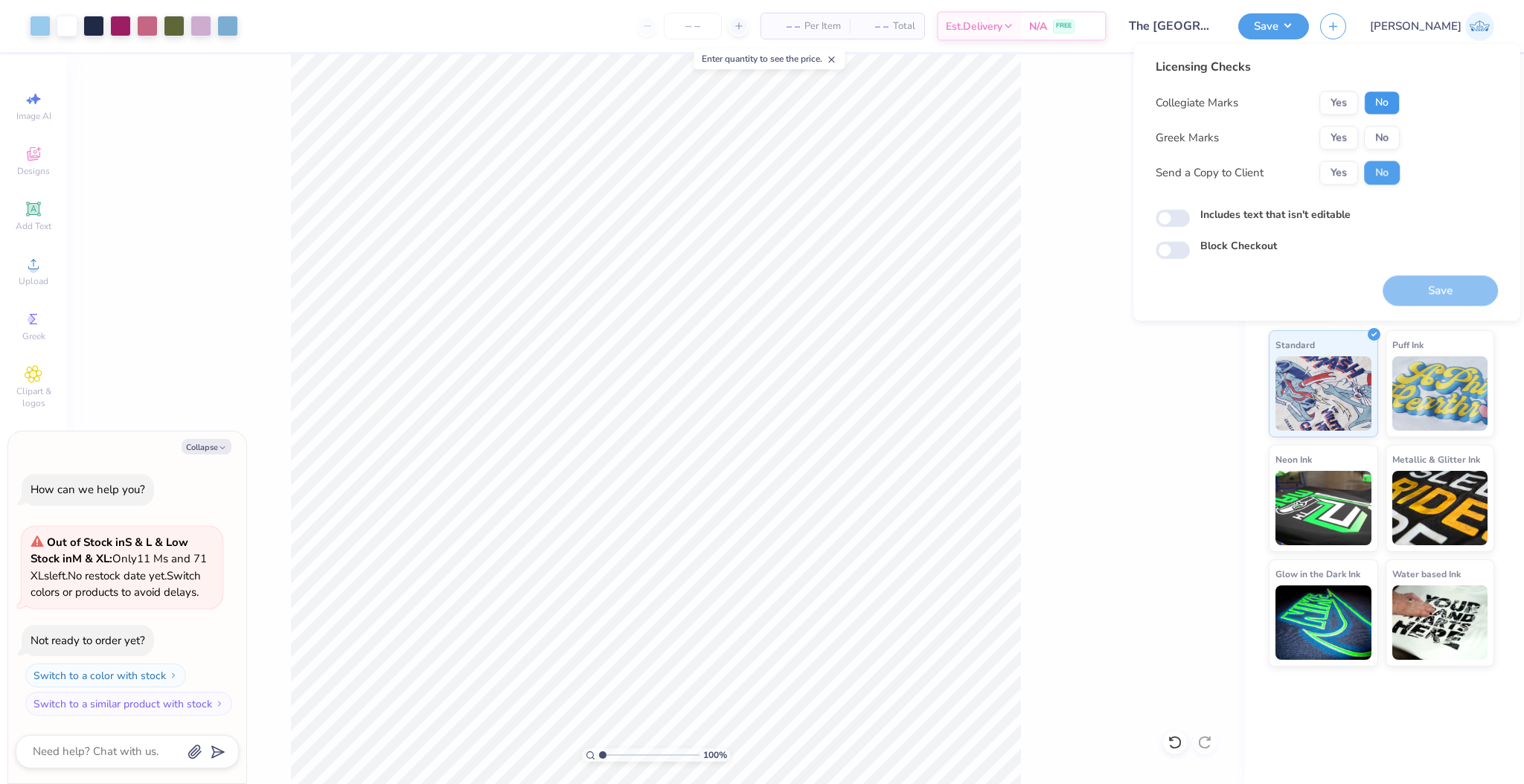
click at [1382, 101] on button "No" at bounding box center [1381, 102] width 36 height 23
click at [1383, 131] on button "No" at bounding box center [1381, 137] width 36 height 23
click at [1363, 158] on div "Collegiate Marks Yes No Greek Marks Yes No Send a Copy to Client Yes No" at bounding box center [1278, 137] width 244 height 94
type textarea "x"
click at [1173, 229] on div "Licensing Checks Collegiate Marks Yes No Greek Marks Yes No Send a Copy to Clie…" at bounding box center [1328, 158] width 343 height 201
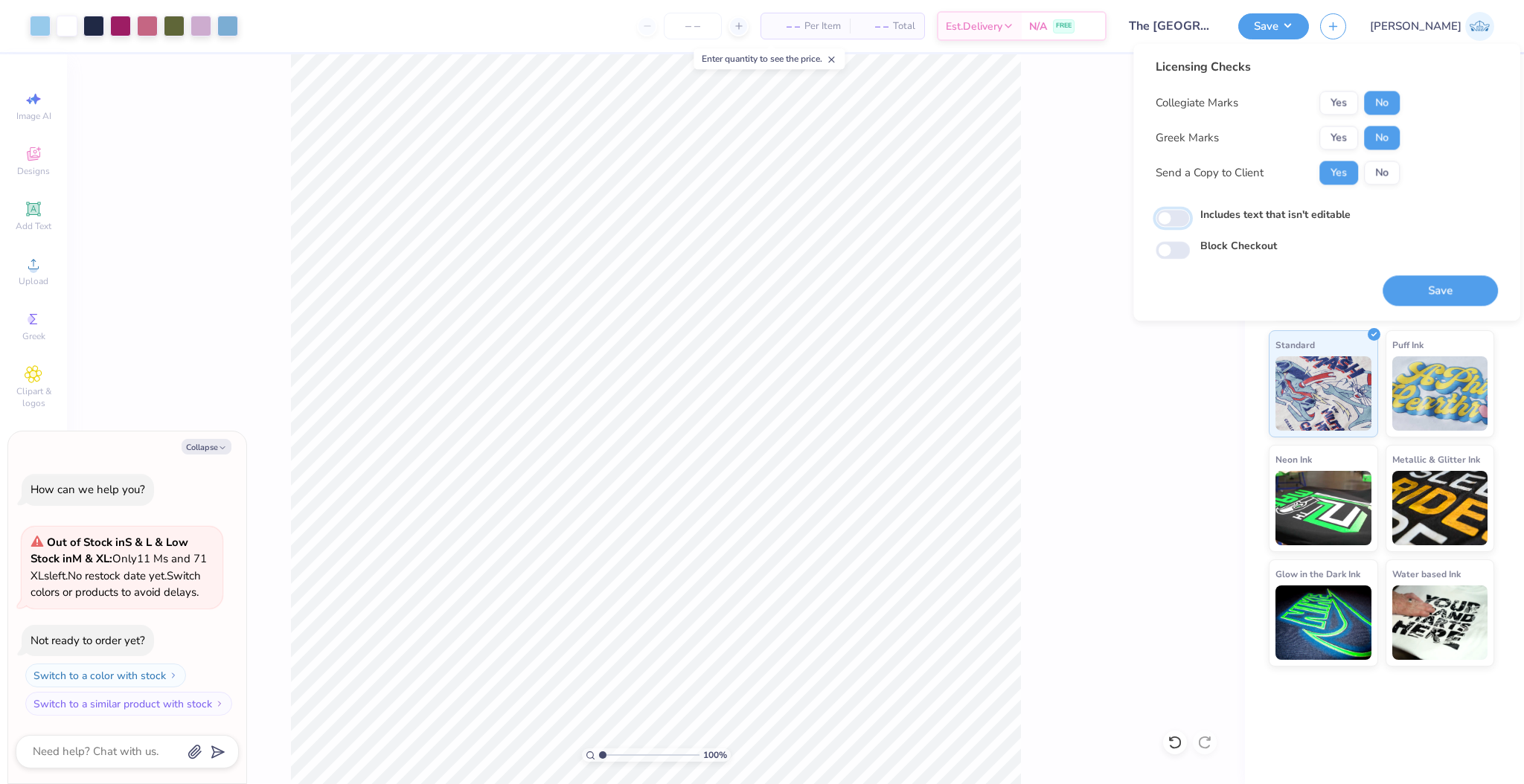
click at [1172, 223] on input "Includes text that isn't editable" at bounding box center [1173, 218] width 34 height 18
checkbox input "true"
click at [1409, 284] on button "Save" at bounding box center [1441, 290] width 116 height 30
type textarea "x"
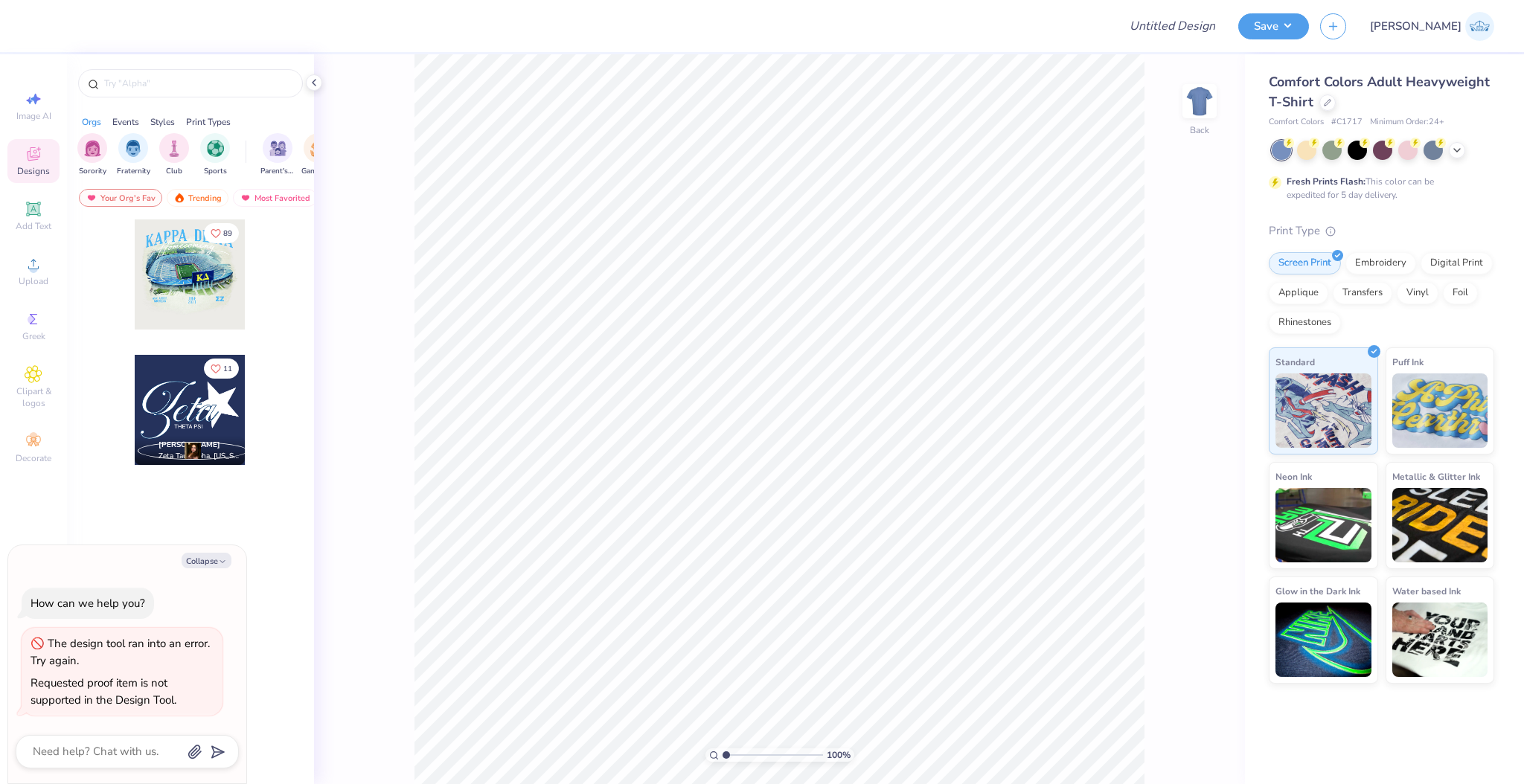
type textarea "x"
